Goal: Task Accomplishment & Management: Use online tool/utility

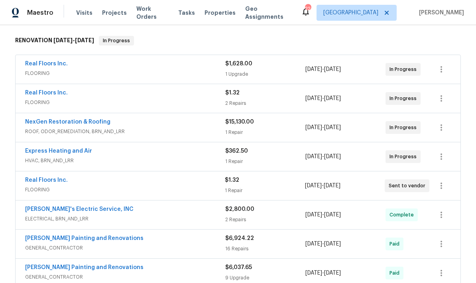
scroll to position [124, 0]
click at [187, 98] on div "Real Floors Inc." at bounding box center [125, 94] width 200 height 10
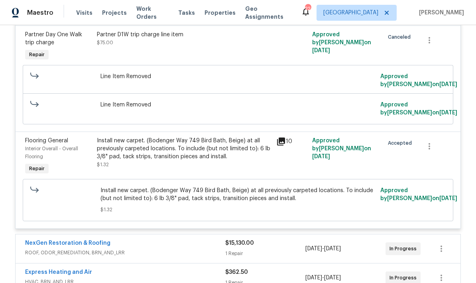
scroll to position [235, 0]
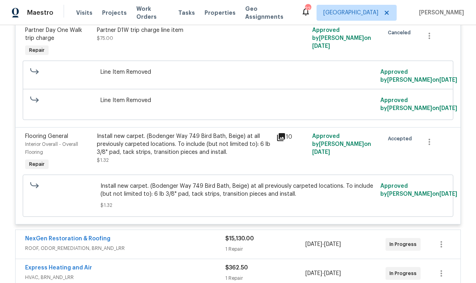
click at [221, 153] on div "Install new carpet. (Bodenger Way 749 Bird Bath, Beige) at all previously carpe…" at bounding box center [184, 144] width 175 height 24
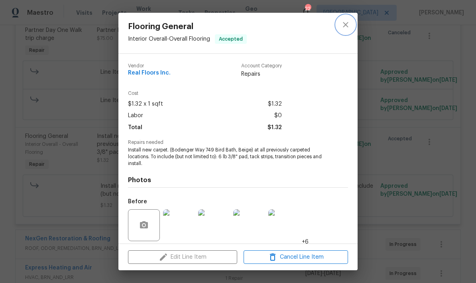
click at [346, 26] on icon "close" at bounding box center [346, 25] width 10 height 10
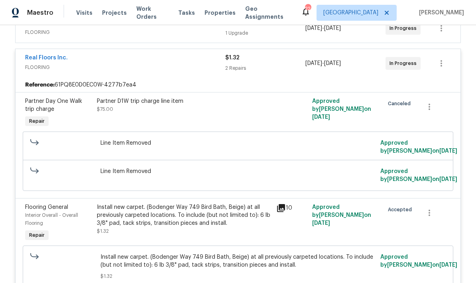
scroll to position [163, 0]
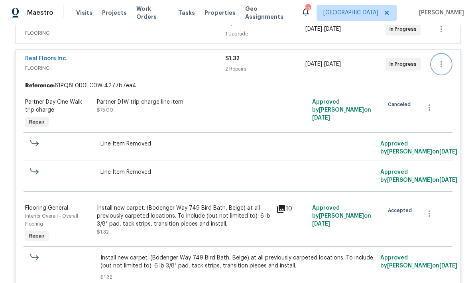
click at [443, 65] on icon "button" at bounding box center [442, 64] width 10 height 10
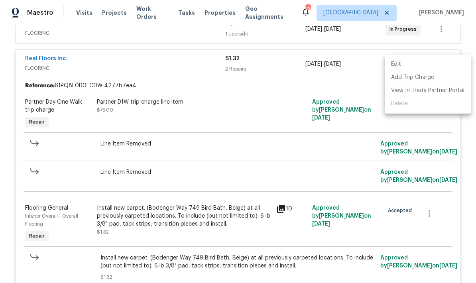
click at [281, 120] on div at bounding box center [238, 141] width 476 height 283
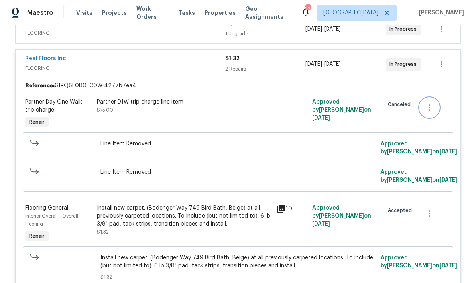
click at [431, 110] on icon "button" at bounding box center [430, 108] width 10 height 10
click at [437, 109] on li "Cancel" at bounding box center [435, 107] width 31 height 13
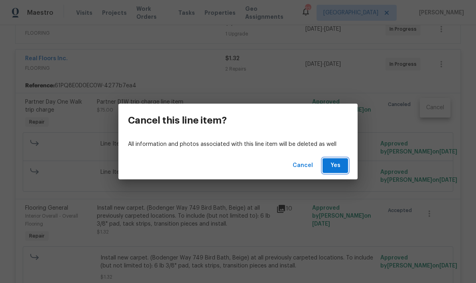
click at [333, 165] on span "Yes" at bounding box center [335, 166] width 13 height 10
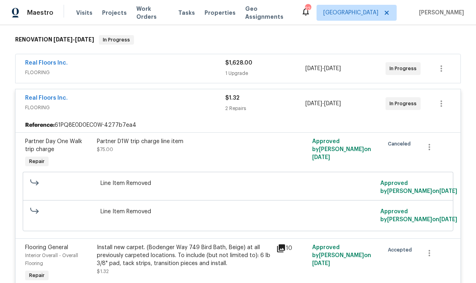
scroll to position [123, 0]
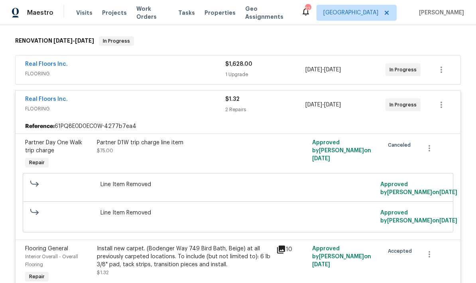
click at [252, 114] on div "$1.32 2 Repairs" at bounding box center [265, 104] width 80 height 19
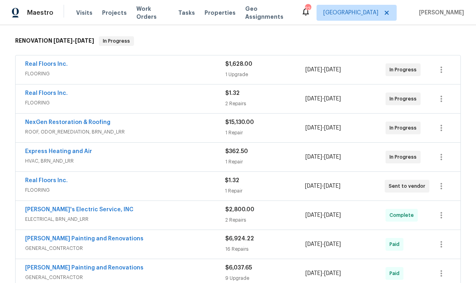
click at [266, 100] on div "2 Repairs" at bounding box center [265, 104] width 80 height 8
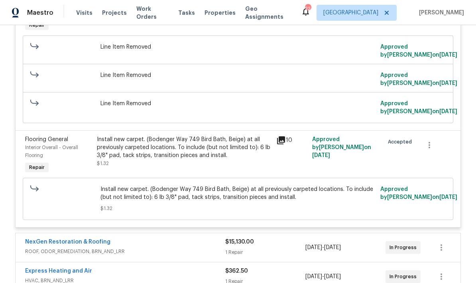
scroll to position [262, 0]
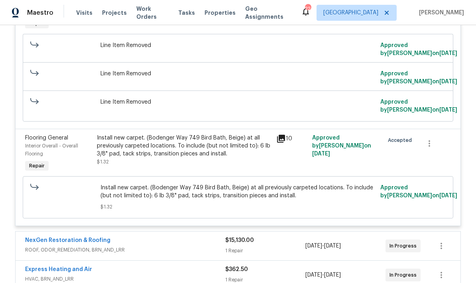
click at [226, 154] on div "Install new carpet. (Bodenger Way 749 Bird Bath, Beige) at all previously carpe…" at bounding box center [184, 146] width 175 height 24
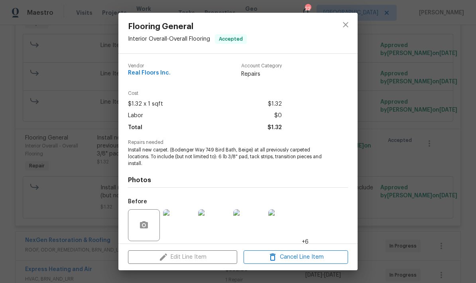
click at [212, 261] on div "Edit Line Item Cancel Line Item" at bounding box center [237, 257] width 239 height 27
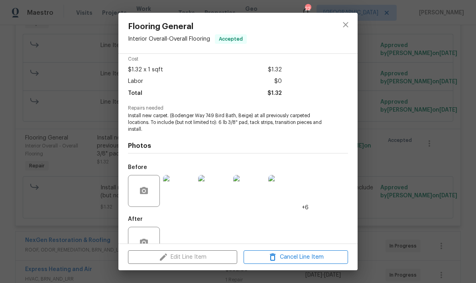
scroll to position [35, 0]
click at [299, 258] on span "Cancel Line Item" at bounding box center [296, 257] width 100 height 10
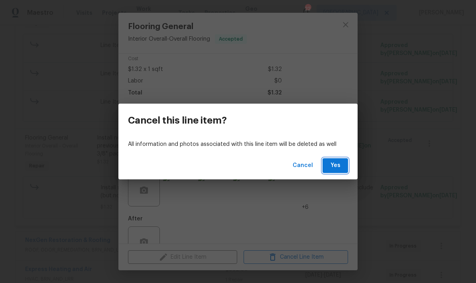
click at [338, 161] on span "Yes" at bounding box center [335, 166] width 13 height 10
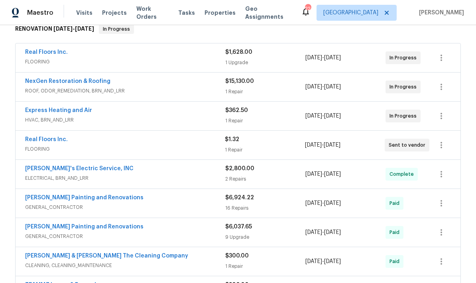
scroll to position [136, 0]
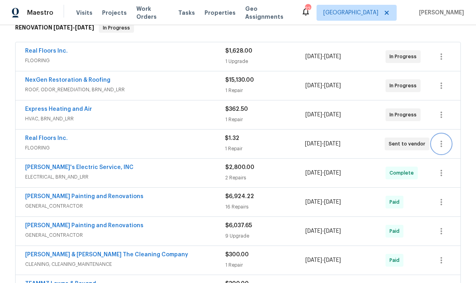
click at [442, 142] on icon "button" at bounding box center [442, 144] width 10 height 10
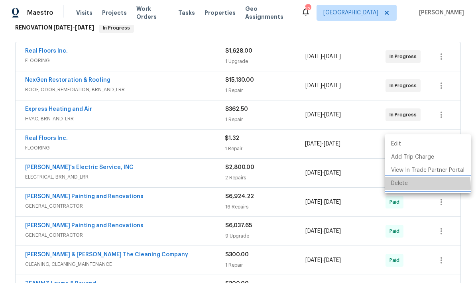
click at [399, 187] on li "Delete" at bounding box center [428, 183] width 86 height 13
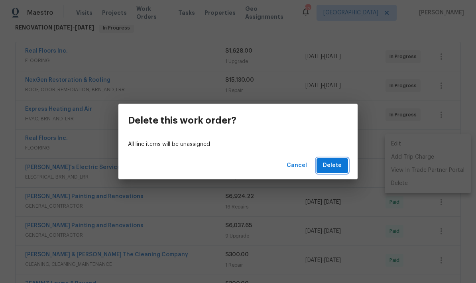
click at [332, 167] on span "Delete" at bounding box center [332, 166] width 19 height 10
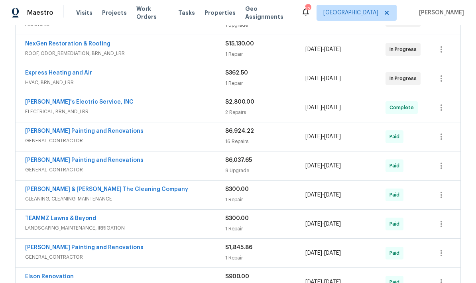
click at [381, 219] on div "7/29/2025 - 8/6/2025" at bounding box center [345, 223] width 80 height 19
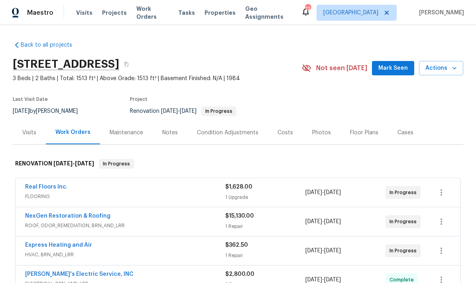
scroll to position [0, 0]
click at [459, 69] on button "Actions" at bounding box center [441, 68] width 44 height 15
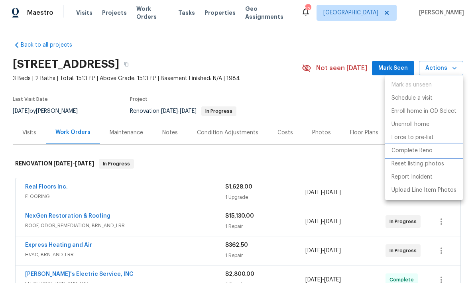
click at [422, 151] on p "Complete Reno" at bounding box center [412, 151] width 41 height 8
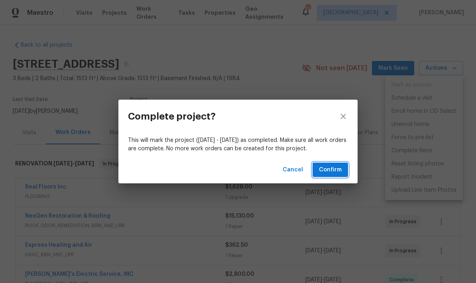
click at [331, 169] on span "Confirm" at bounding box center [330, 170] width 23 height 10
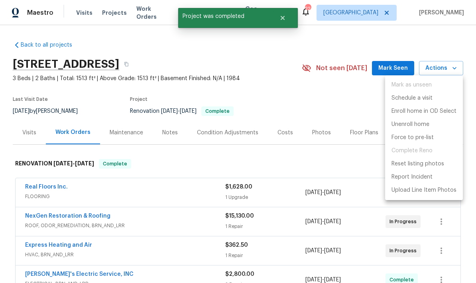
click at [294, 169] on div at bounding box center [238, 141] width 476 height 283
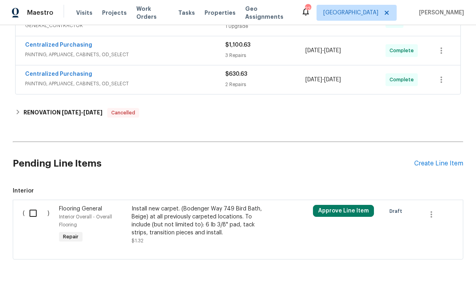
scroll to position [595, 0]
click at [190, 220] on div "Install new carpet. (Bodenger Way 749 Bird Bath, Beige) at all previously carpe…" at bounding box center [202, 221] width 140 height 32
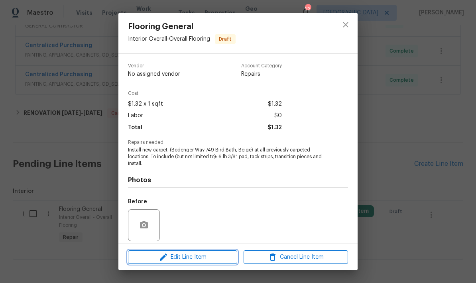
click at [199, 258] on span "Edit Line Item" at bounding box center [182, 257] width 104 height 10
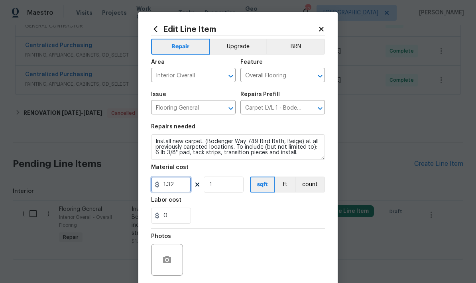
click at [179, 187] on input "1.32" at bounding box center [171, 185] width 40 height 16
click at [239, 213] on div "0" at bounding box center [238, 216] width 174 height 16
type input "1762.6"
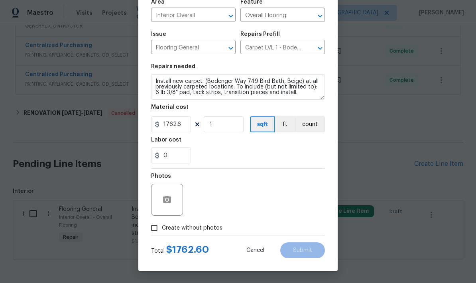
scroll to position [62, 0]
click at [153, 230] on input "Create without photos" at bounding box center [154, 227] width 15 height 15
checkbox input "true"
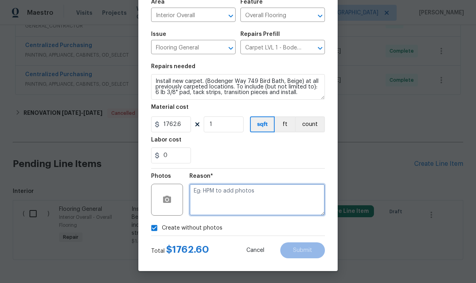
click at [237, 196] on textarea at bounding box center [257, 200] width 136 height 32
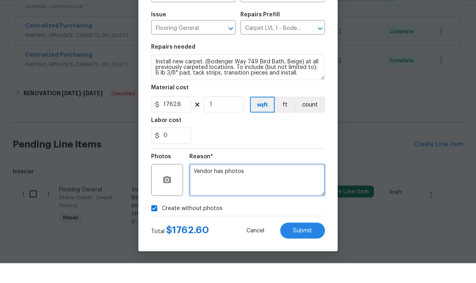
scroll to position [32, 0]
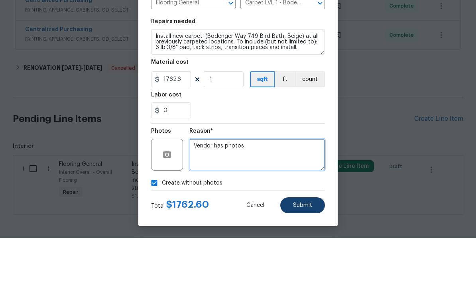
type textarea "Vendor has photos"
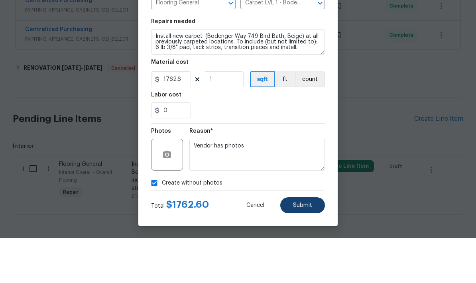
click at [305, 248] on span "Submit" at bounding box center [302, 251] width 19 height 6
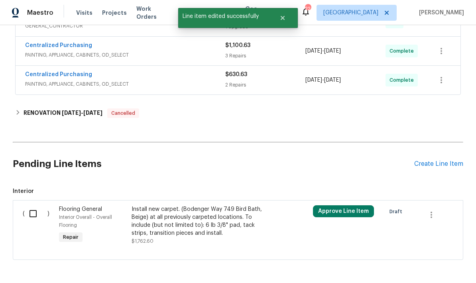
scroll to position [0, 0]
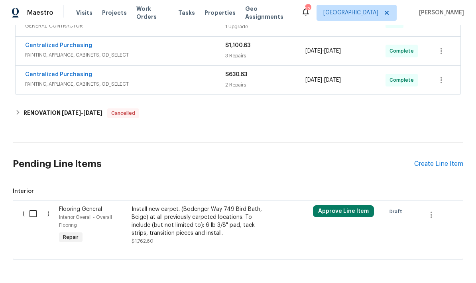
click at [32, 205] on input "checkbox" at bounding box center [36, 213] width 23 height 17
checkbox input "true"
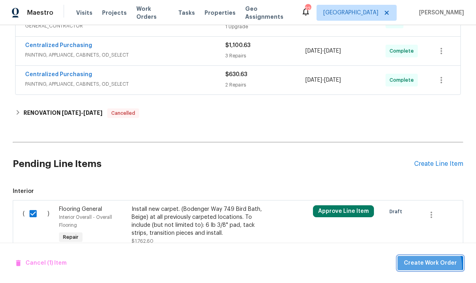
click at [426, 268] on span "Create Work Order" at bounding box center [430, 263] width 53 height 10
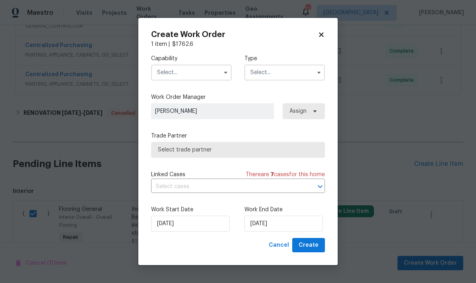
click at [204, 69] on input "text" at bounding box center [191, 73] width 81 height 16
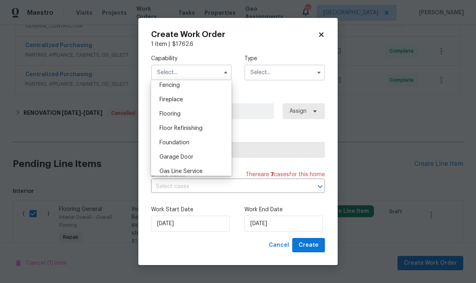
scroll to position [284, 0]
click at [175, 117] on span "Flooring" at bounding box center [169, 115] width 21 height 6
type input "Flooring"
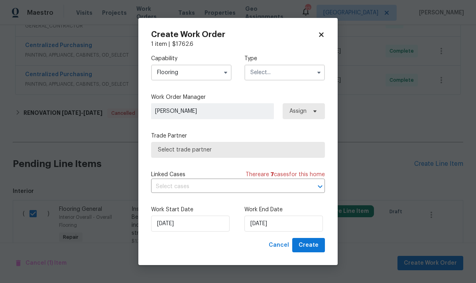
click at [300, 77] on input "text" at bounding box center [284, 73] width 81 height 16
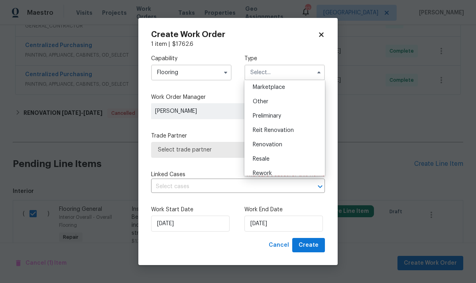
scroll to position [146, 0]
click at [274, 147] on div "Renovation" at bounding box center [284, 144] width 77 height 14
type input "Renovation"
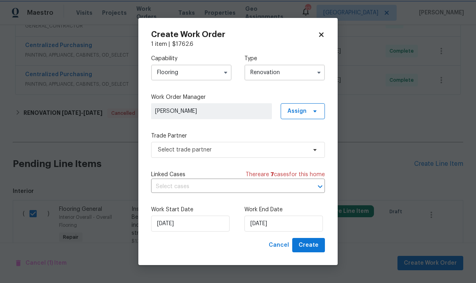
scroll to position [0, 0]
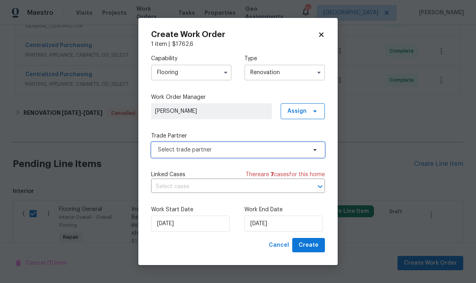
click at [245, 150] on span "Select trade partner" at bounding box center [232, 150] width 149 height 8
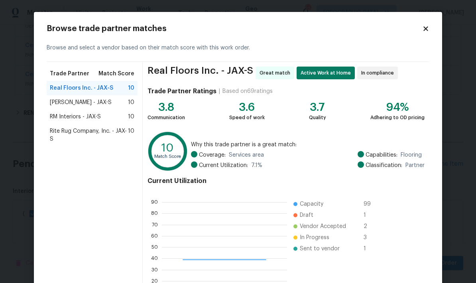
scroll to position [112, 125]
click at [101, 89] on span "Real Floors Inc. - JAX-S" at bounding box center [81, 88] width 63 height 8
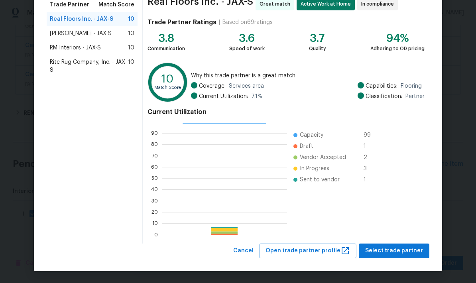
scroll to position [69, 0]
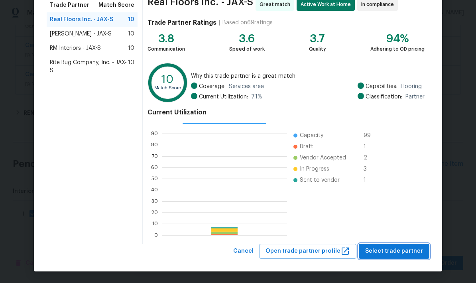
click at [399, 255] on span "Select trade partner" at bounding box center [394, 251] width 58 height 10
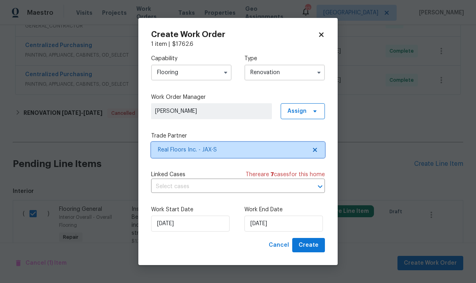
scroll to position [0, 0]
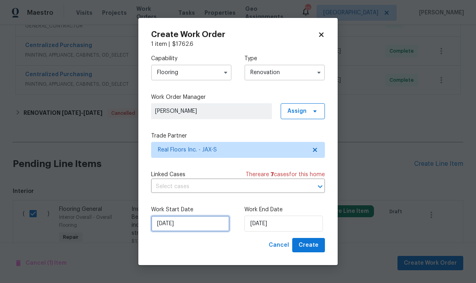
click at [203, 224] on input "[DATE]" at bounding box center [190, 224] width 79 height 16
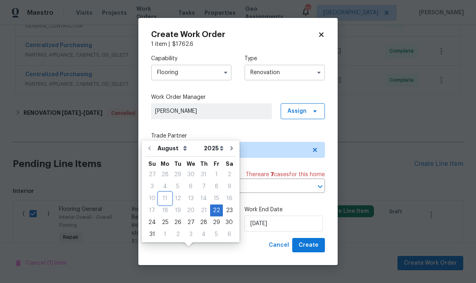
click at [165, 193] on div "11" at bounding box center [165, 198] width 13 height 11
click at [232, 245] on div "Cancel Create" at bounding box center [238, 245] width 174 height 15
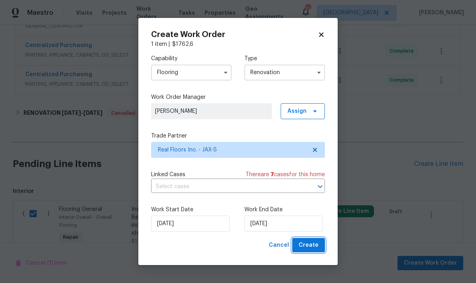
click at [310, 250] on span "Create" at bounding box center [309, 245] width 20 height 10
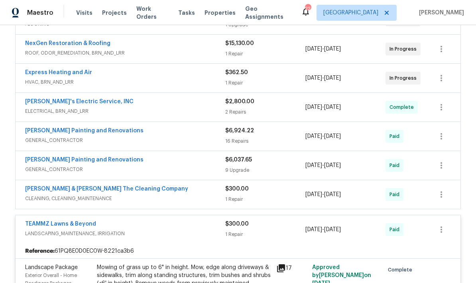
scroll to position [134, 0]
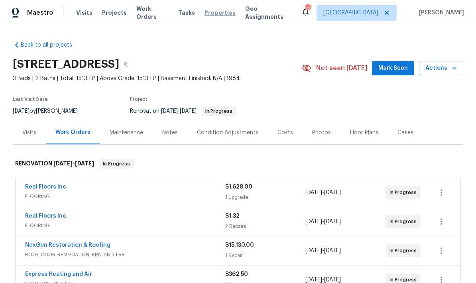
click at [216, 14] on span "Properties" at bounding box center [220, 13] width 31 height 8
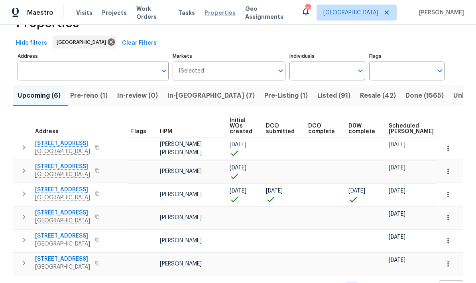
scroll to position [32, 0]
click at [196, 90] on span "In-reno (7)" at bounding box center [210, 95] width 87 height 11
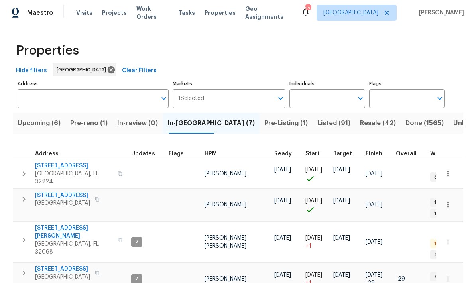
scroll to position [6, 0]
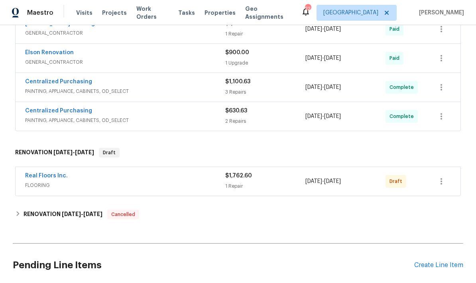
scroll to position [399, 0]
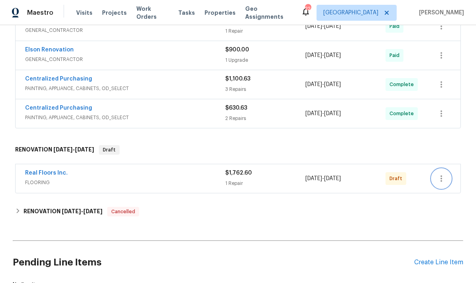
click at [444, 180] on icon "button" at bounding box center [442, 179] width 10 height 10
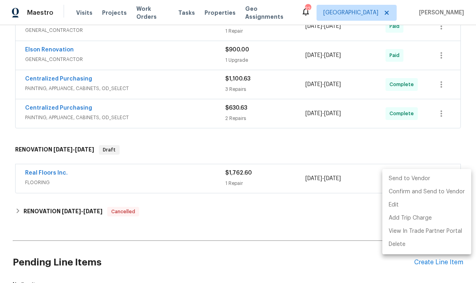
click at [412, 177] on li "Send to Vendor" at bounding box center [426, 178] width 89 height 13
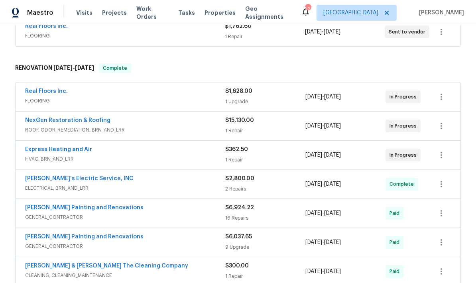
scroll to position [140, 0]
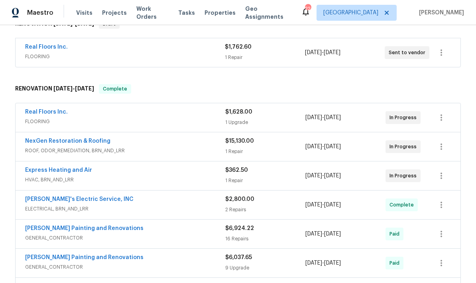
click at [203, 179] on span "HVAC, BRN_AND_LRR" at bounding box center [125, 180] width 200 height 8
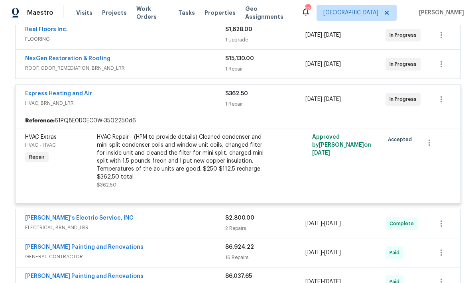
scroll to position [216, 0]
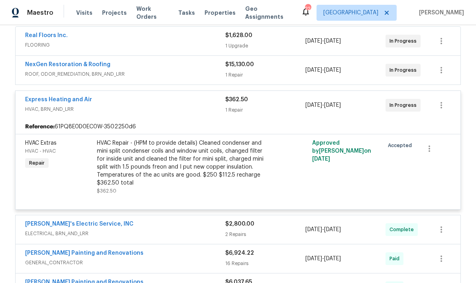
click at [283, 189] on div at bounding box center [292, 167] width 36 height 61
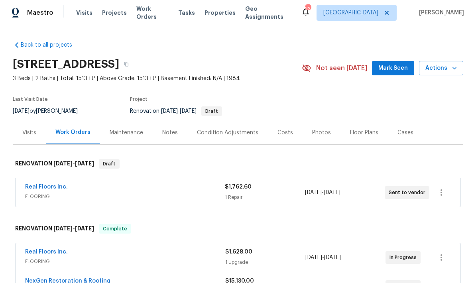
scroll to position [0, 0]
click at [319, 136] on div "Photos" at bounding box center [321, 133] width 19 height 8
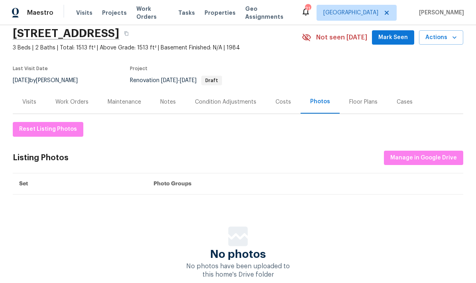
scroll to position [30, 0]
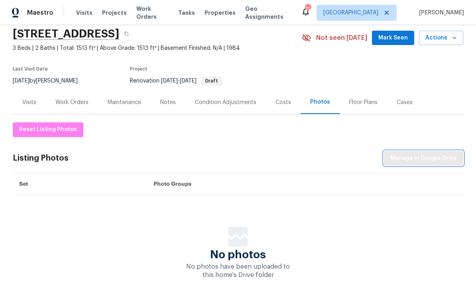
click at [418, 159] on span "Manage in Google Drive" at bounding box center [423, 158] width 67 height 10
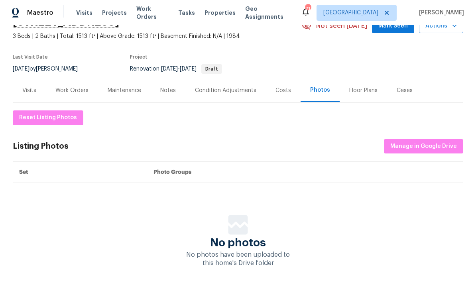
scroll to position [32, 0]
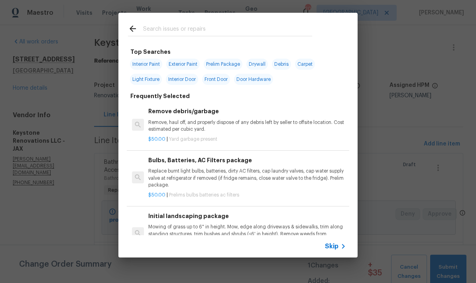
click at [214, 32] on input "text" at bounding box center [227, 30] width 169 height 12
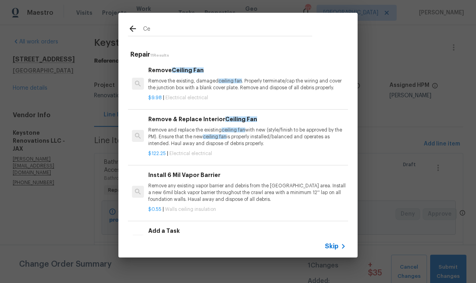
type input "C"
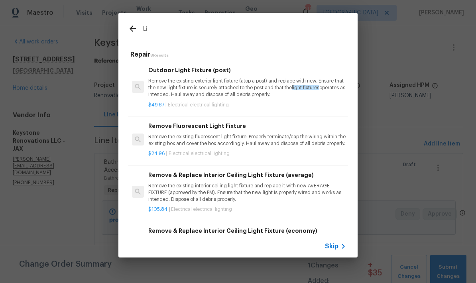
type input "L"
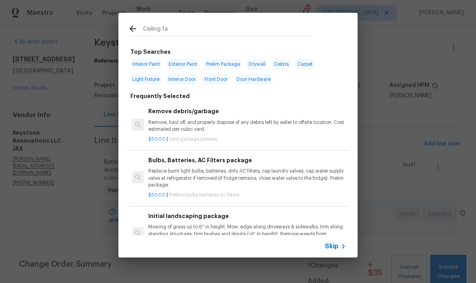
type input "Ceiling fan"
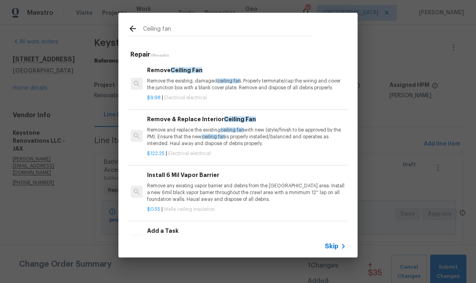
scroll to position [0, 1]
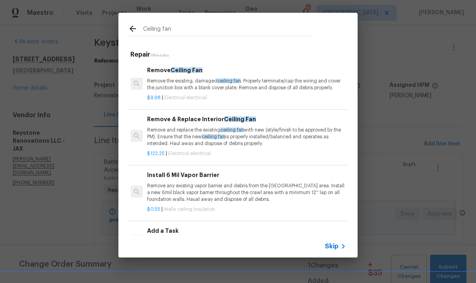
click at [272, 137] on p "Remove and replace the existing ceiling fan with new (style/finish to be approv…" at bounding box center [246, 137] width 198 height 20
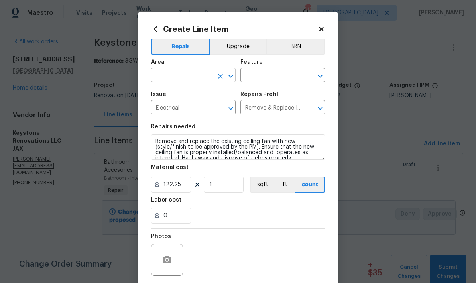
click at [199, 75] on input "text" at bounding box center [182, 76] width 62 height 12
click at [195, 108] on li "Interior Overall" at bounding box center [193, 107] width 85 height 13
type input "Interior Overall"
click at [273, 77] on input "text" at bounding box center [271, 76] width 62 height 12
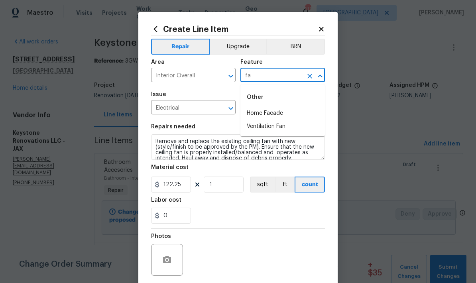
type input "f"
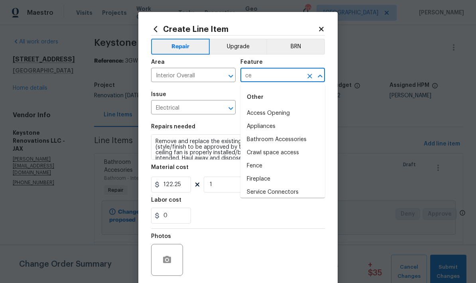
type input "c"
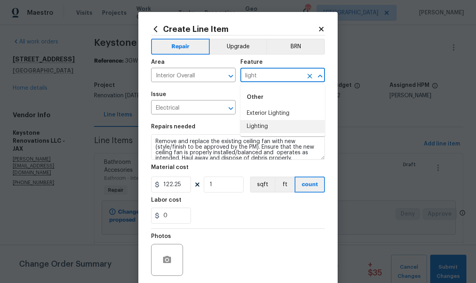
click at [264, 129] on li "Lighting" at bounding box center [282, 126] width 85 height 13
type input "Lighting"
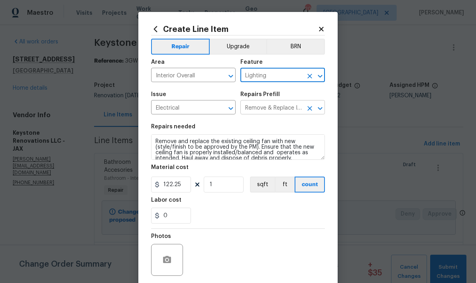
click at [319, 110] on icon "Open" at bounding box center [320, 108] width 4 height 3
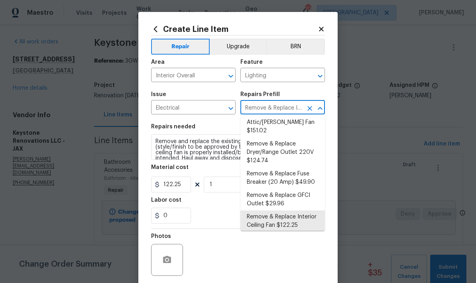
scroll to position [71, 0]
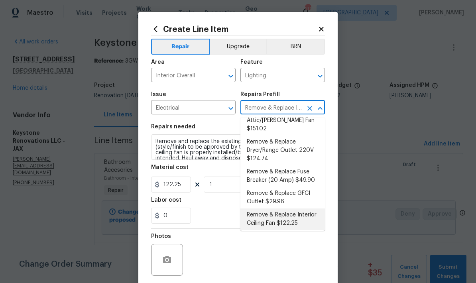
click at [287, 213] on li "Remove & Replace Interior Ceiling Fan $122.25" at bounding box center [282, 220] width 85 height 22
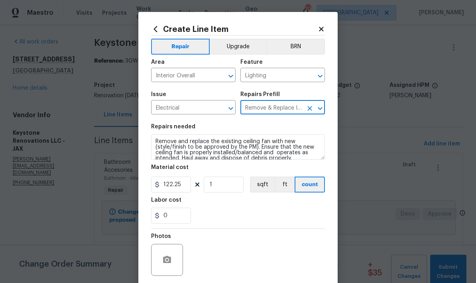
click at [317, 112] on icon "Open" at bounding box center [320, 109] width 10 height 10
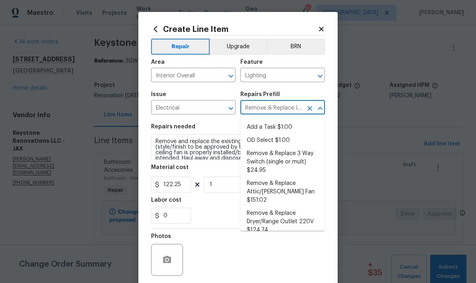
scroll to position [0, 0]
click at [275, 128] on li "Add a Task $1.00" at bounding box center [282, 127] width 85 height 13
type input "Add a Task $1.00"
type textarea "HPM to detail"
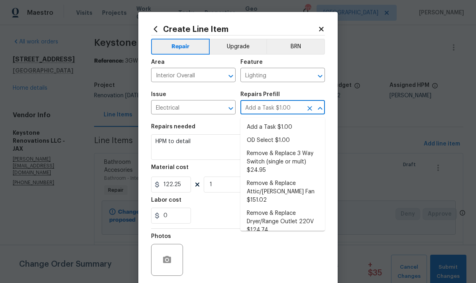
type input "1"
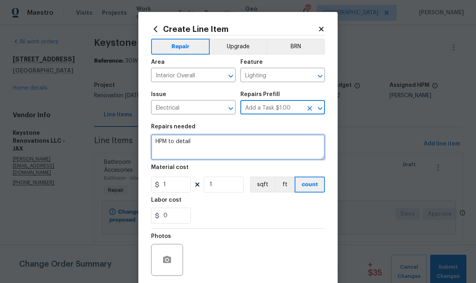
click at [219, 148] on textarea "HPM to detail" at bounding box center [238, 147] width 174 height 26
click at [186, 148] on textarea "HPM to detail" at bounding box center [238, 147] width 174 height 26
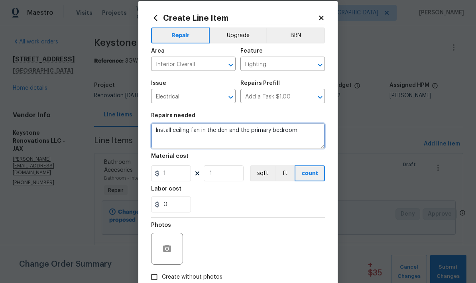
scroll to position [20, 0]
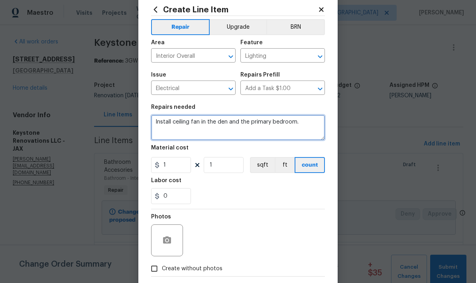
type textarea "Install ceiling fan in the den and the primary bedroom."
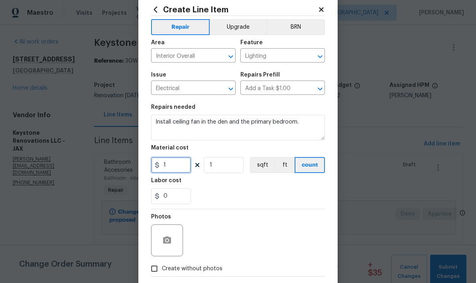
click at [179, 169] on input "1" at bounding box center [171, 165] width 40 height 16
type input "135"
click at [222, 171] on input "1" at bounding box center [224, 165] width 40 height 16
type input "2"
click at [261, 194] on div "0" at bounding box center [238, 196] width 174 height 16
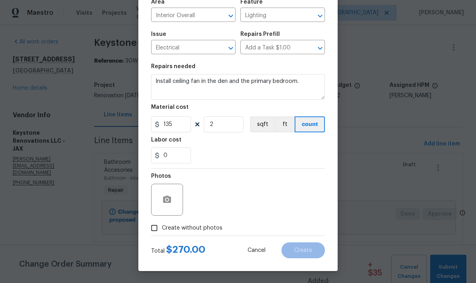
scroll to position [62, 0]
click at [168, 204] on icon "button" at bounding box center [167, 200] width 10 height 10
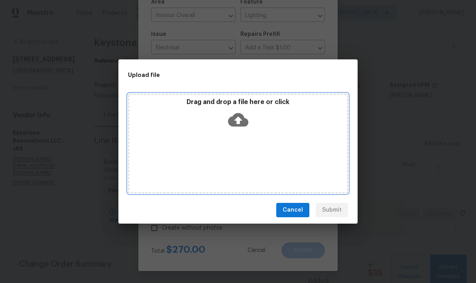
click at [243, 119] on icon at bounding box center [238, 120] width 20 height 14
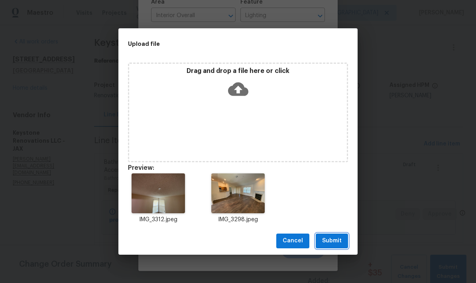
click at [332, 242] on span "Submit" at bounding box center [332, 241] width 20 height 10
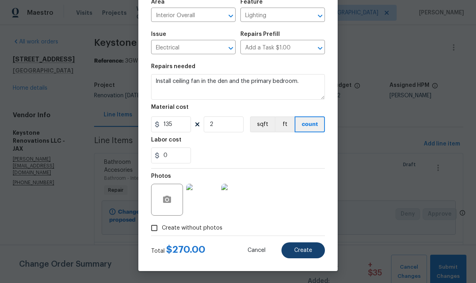
click at [303, 250] on span "Create" at bounding box center [303, 251] width 18 height 6
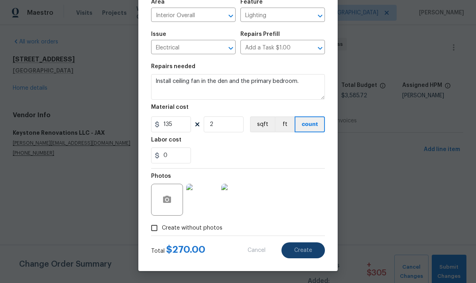
type input "0"
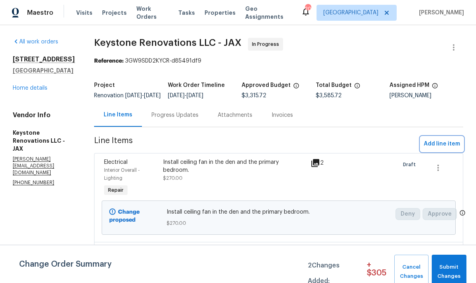
click at [437, 149] on span "Add line item" at bounding box center [442, 144] width 36 height 10
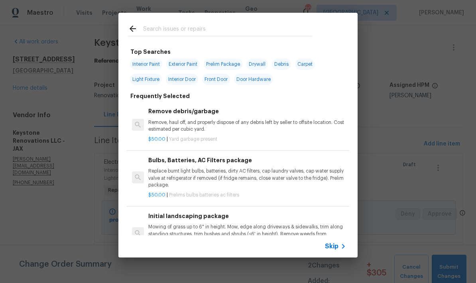
click at [207, 35] on input "text" at bounding box center [227, 30] width 169 height 12
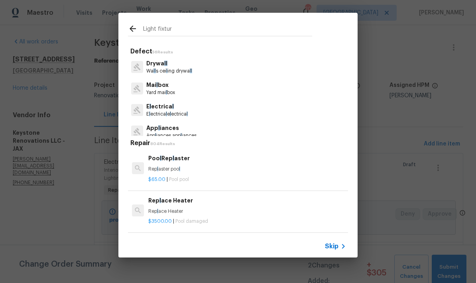
type input "Light fixture"
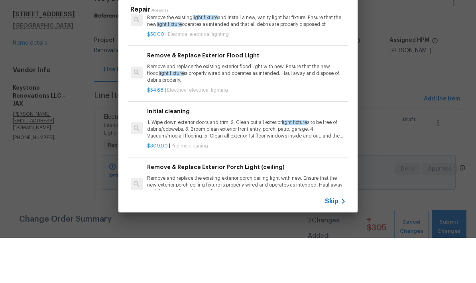
scroll to position [6, 0]
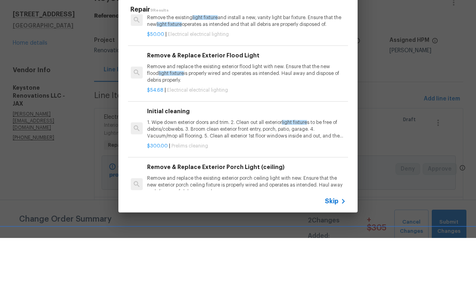
click at [334, 242] on span "Skip" at bounding box center [332, 246] width 14 height 8
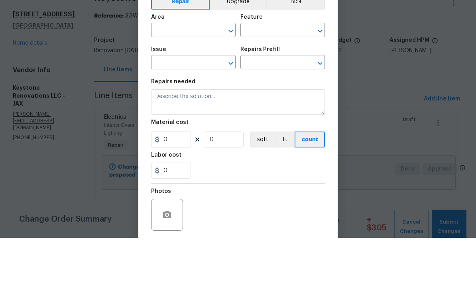
scroll to position [32, 0]
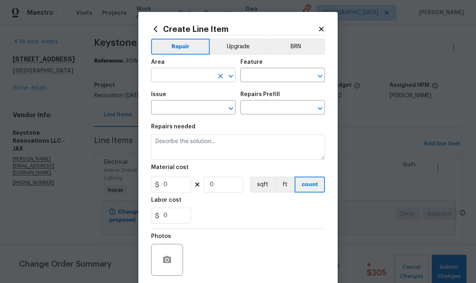
click at [203, 81] on input "text" at bounding box center [182, 76] width 62 height 12
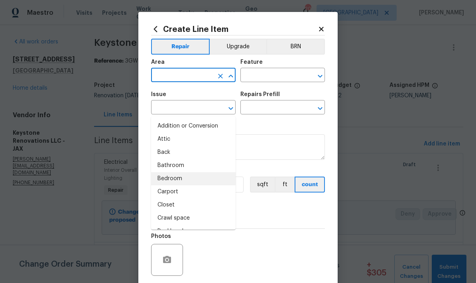
click at [183, 172] on li "Bedroom" at bounding box center [193, 178] width 85 height 13
type input "Bedroom"
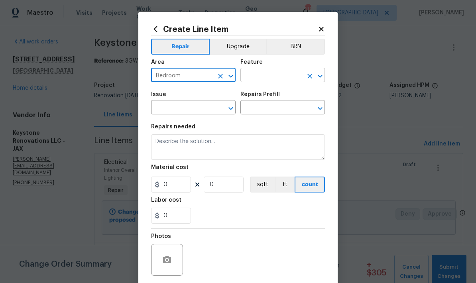
click at [275, 79] on input "text" at bounding box center [271, 76] width 62 height 12
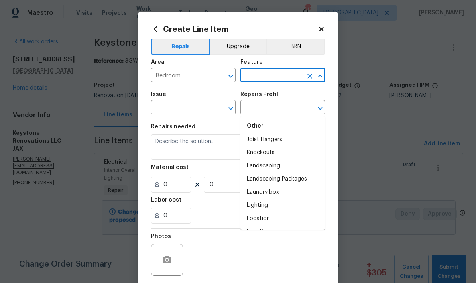
scroll to position [1128, 0]
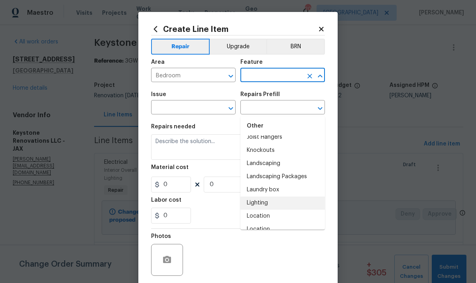
click at [267, 197] on li "Lighting" at bounding box center [282, 203] width 85 height 13
type input "Lighting"
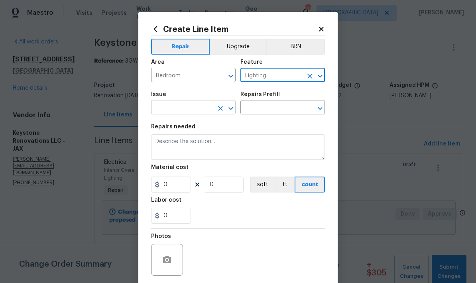
click at [215, 107] on button "Clear" at bounding box center [220, 108] width 11 height 11
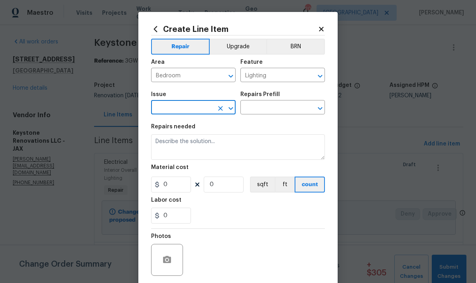
click at [232, 109] on icon "Open" at bounding box center [230, 108] width 4 height 3
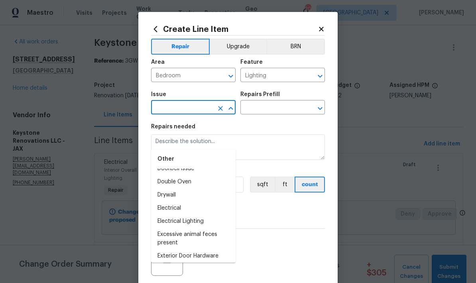
scroll to position [370, 0]
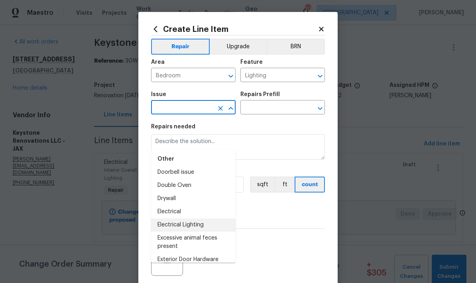
click at [196, 218] on li "Electrical Lighting" at bounding box center [193, 224] width 85 height 13
type input "Electrical Lighting"
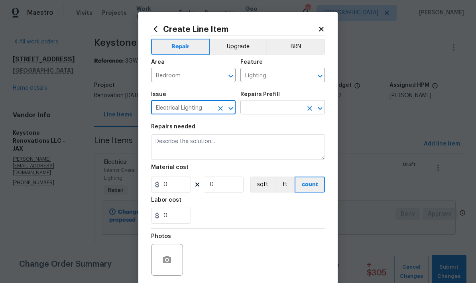
click at [301, 111] on input "text" at bounding box center [271, 108] width 62 height 12
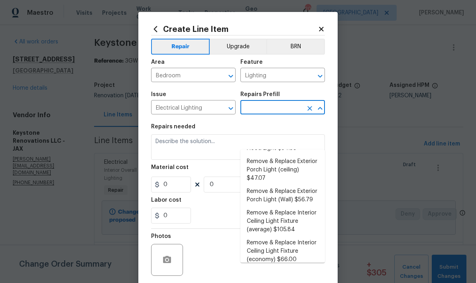
scroll to position [183, 0]
click at [286, 206] on li "Remove & Replace Interior Ceiling Light Fixture (average) $105.84" at bounding box center [282, 221] width 85 height 30
type input "Remove & Replace Interior Ceiling Light Fixture (average) $105.84"
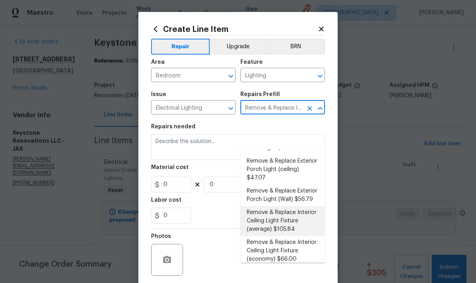
type textarea "Remove the existing interior ceiling light fixture and replace it with new AVER…"
type input "1"
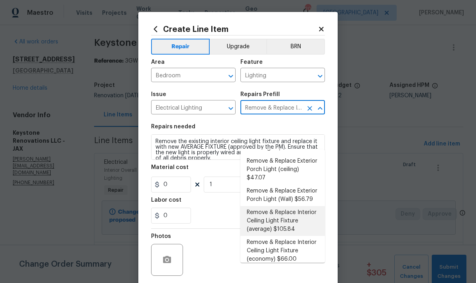
type input "105.84"
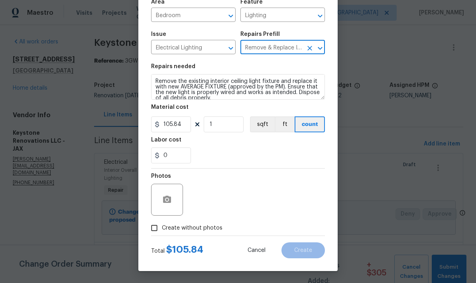
scroll to position [62, 0]
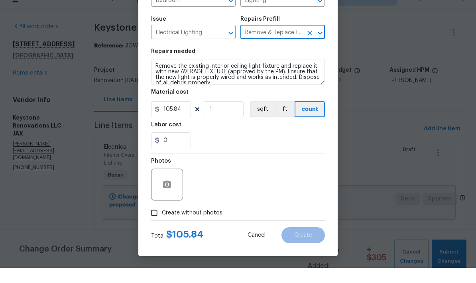
click at [159, 220] on input "Create without photos" at bounding box center [154, 227] width 15 height 15
checkbox input "true"
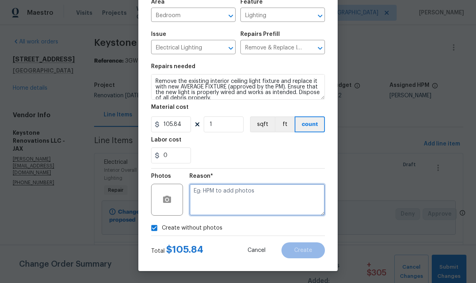
click at [238, 185] on textarea at bounding box center [257, 200] width 136 height 32
type textarea "Vendor has photos"
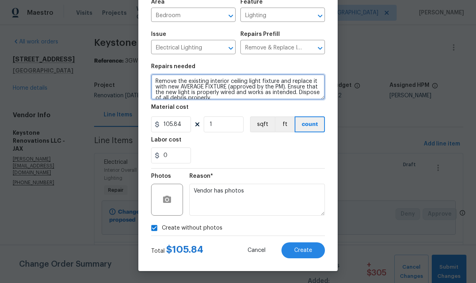
click at [222, 98] on textarea "Remove the existing interior ceiling light fixture and replace it with new AVER…" at bounding box center [238, 87] width 174 height 26
type textarea "Remove the existing interior ceiling light fixture and replace it with new AVER…"
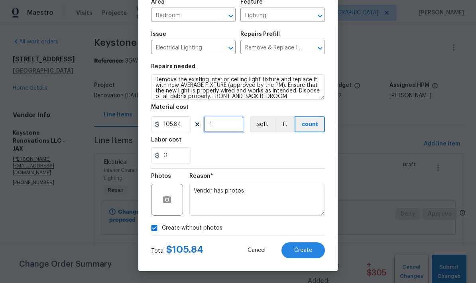
click at [218, 128] on input "1" at bounding box center [224, 124] width 40 height 16
type input "2"
click at [280, 152] on div "0" at bounding box center [238, 156] width 174 height 16
click at [309, 248] on span "Create" at bounding box center [303, 251] width 18 height 6
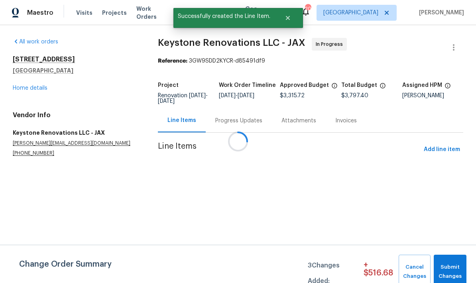
scroll to position [0, 0]
